Goal: Manage account settings

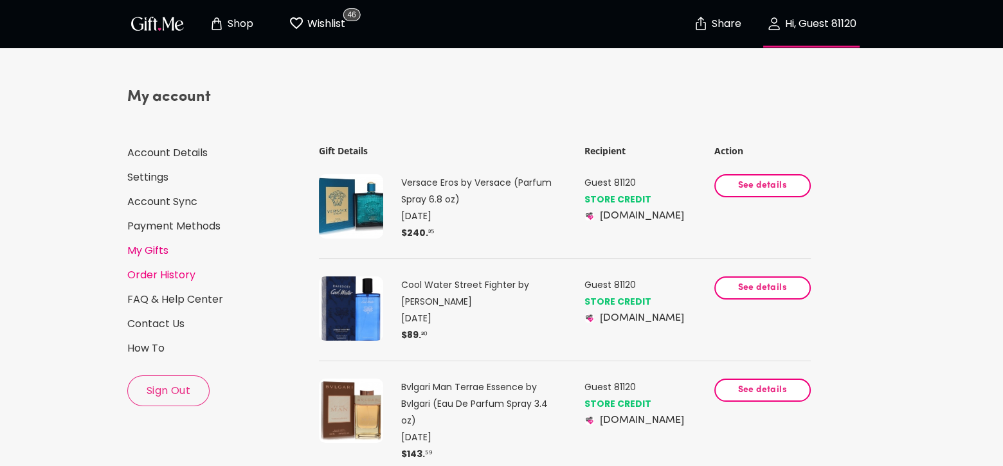
click at [158, 248] on link "My Gifts" at bounding box center [216, 251] width 179 height 14
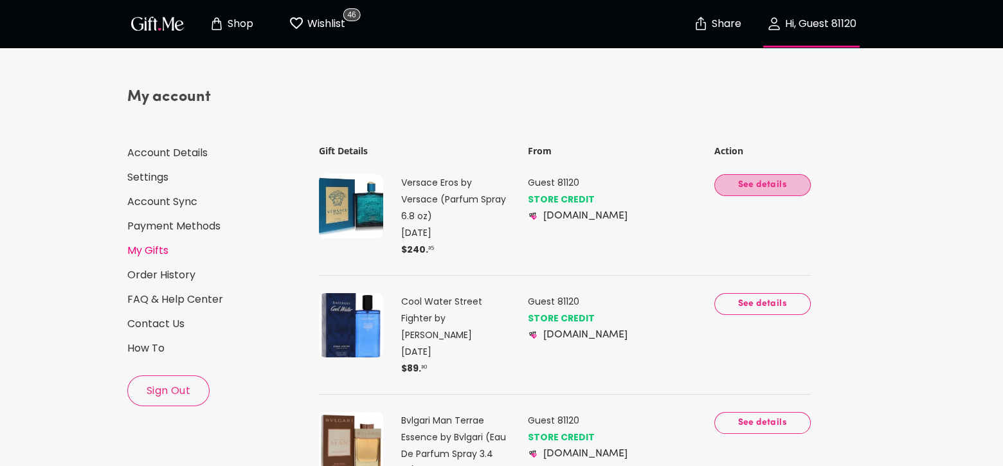
click at [731, 196] on button "See details" at bounding box center [762, 185] width 96 height 22
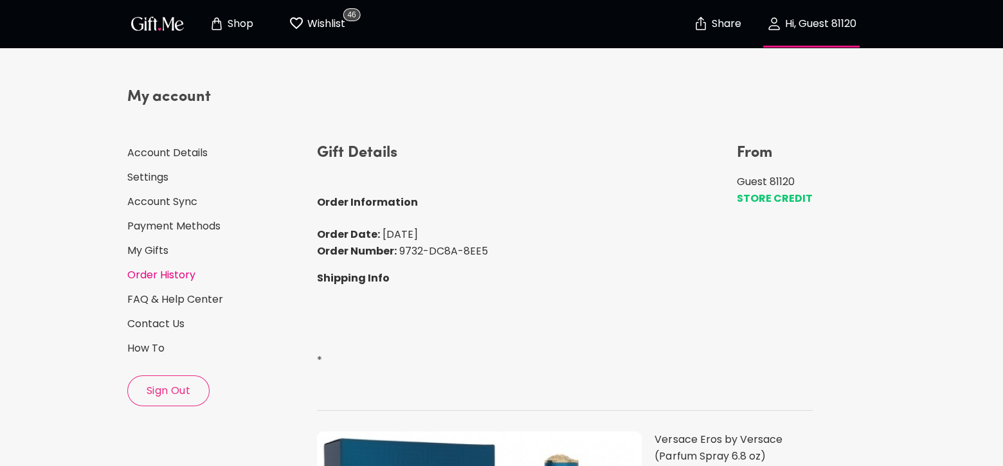
click at [162, 278] on link "Order History" at bounding box center [216, 275] width 179 height 14
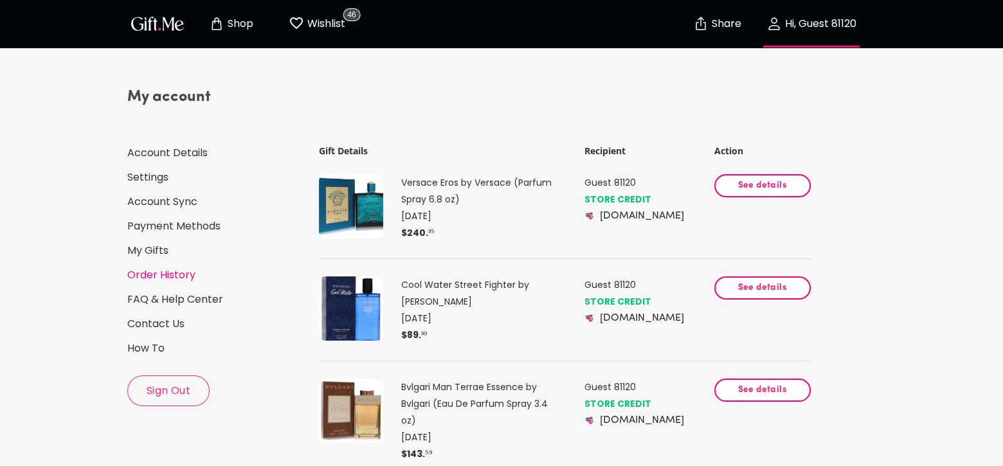
click at [759, 193] on span "See details" at bounding box center [762, 186] width 75 height 14
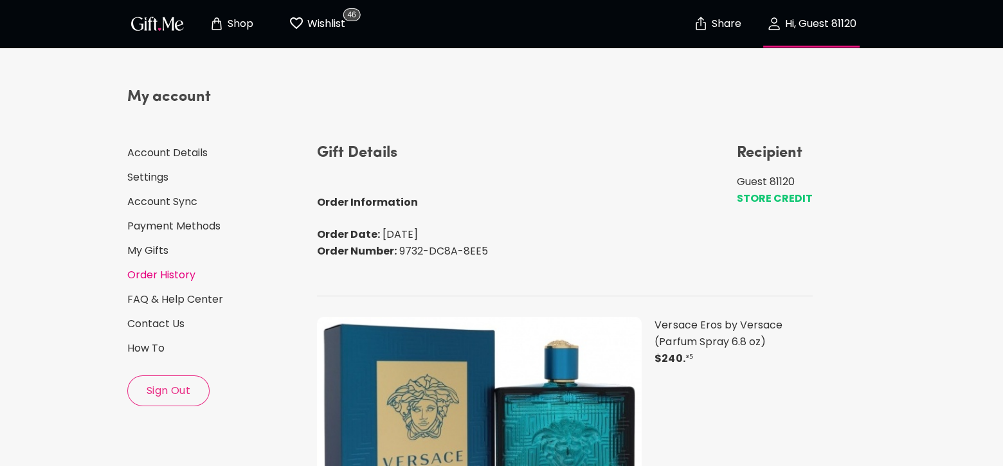
click at [174, 276] on link "Order History" at bounding box center [216, 275] width 179 height 14
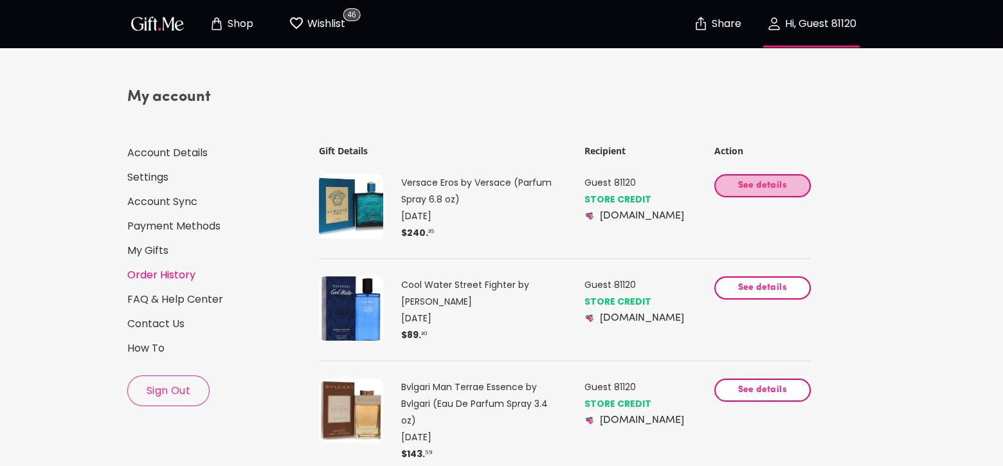
click at [736, 193] on span "See details" at bounding box center [762, 186] width 75 height 14
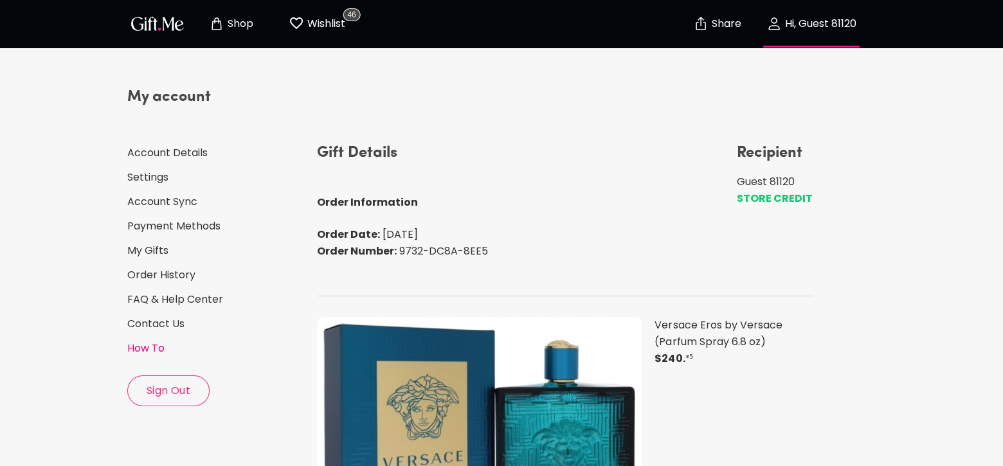
click at [153, 348] on link "How To" at bounding box center [216, 348] width 179 height 14
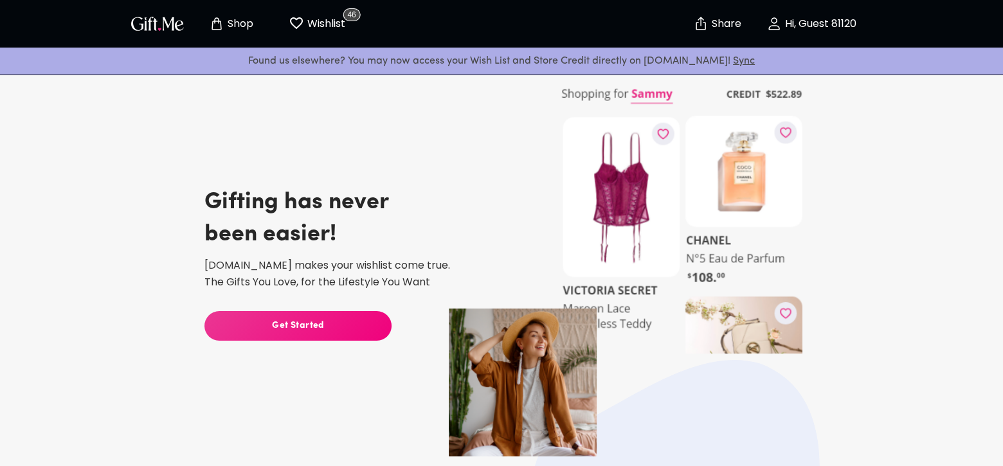
click at [292, 327] on span "Get Started" at bounding box center [297, 326] width 187 height 14
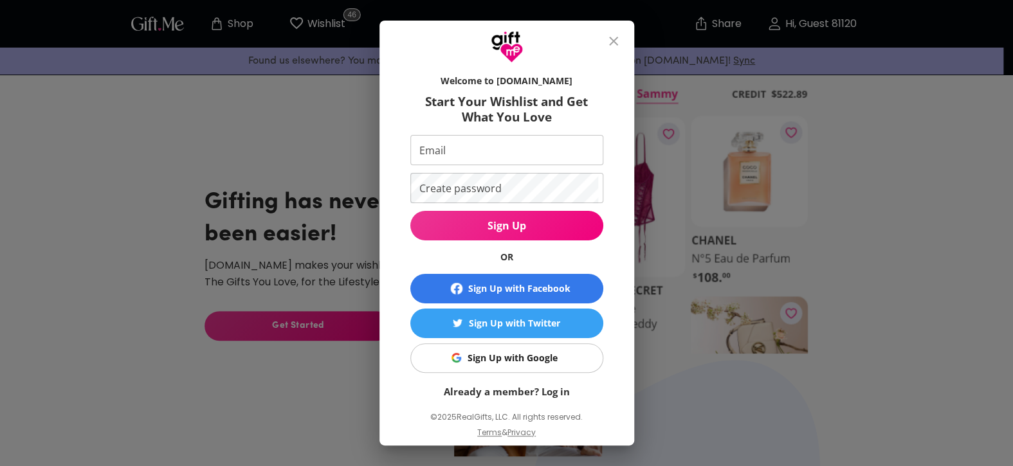
click at [628, 44] on button "close" at bounding box center [613, 41] width 31 height 31
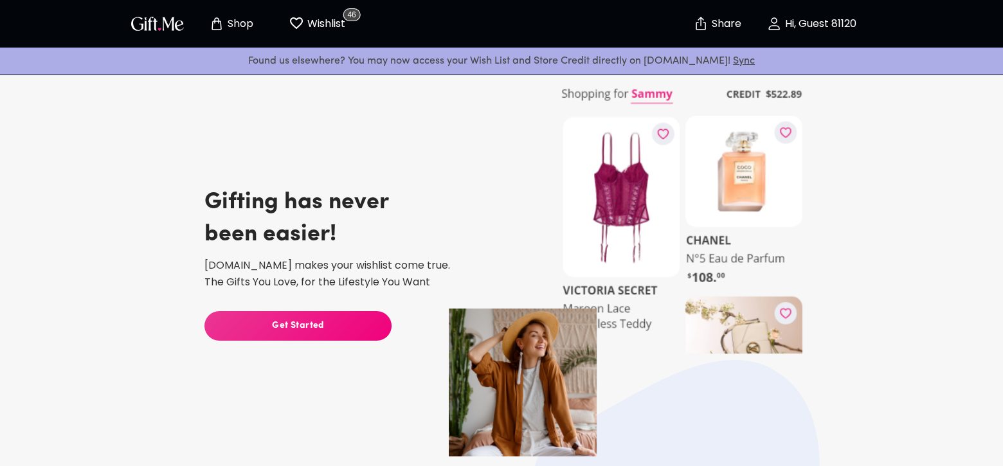
click at [795, 30] on p "Hi, Guest 81120" at bounding box center [819, 24] width 75 height 11
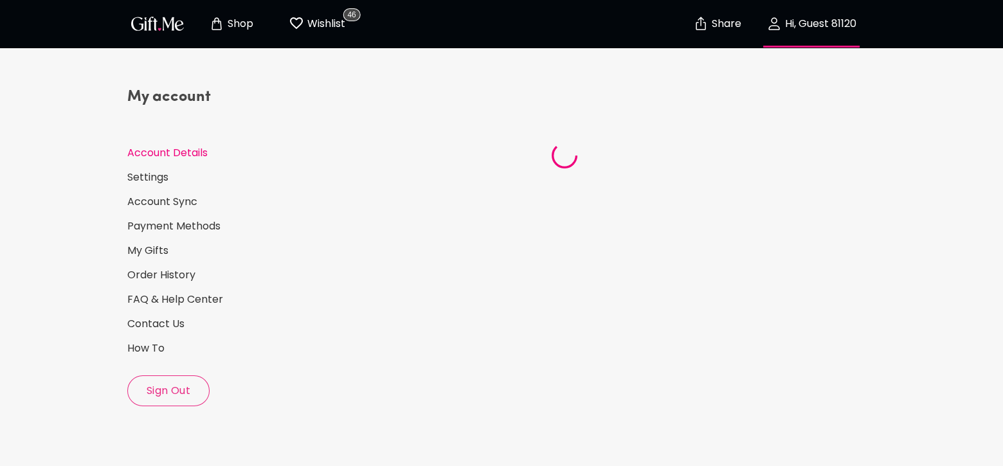
select select "1981"
select select "January"
select select "9"
select select "IT"
